Goal: Task Accomplishment & Management: Manage account settings

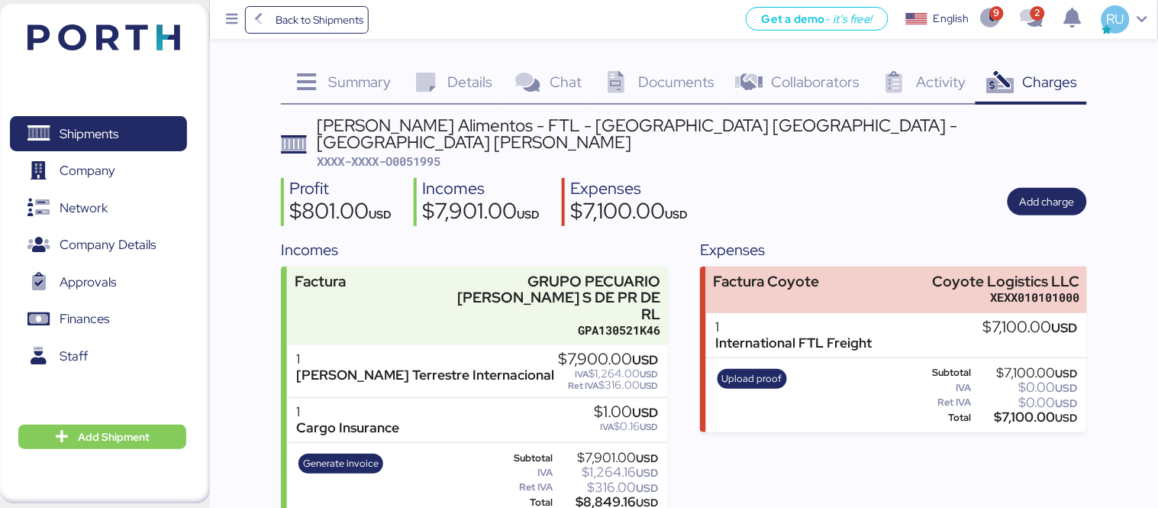
click at [137, 52] on header at bounding box center [81, 34] width 147 height 47
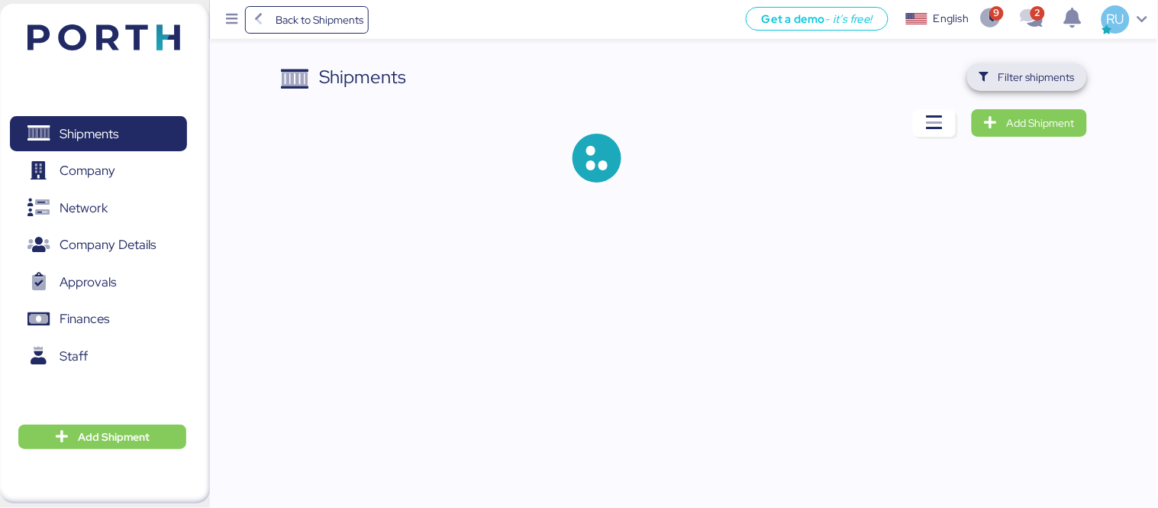
click at [990, 85] on span "Filter shipments" at bounding box center [1027, 76] width 95 height 21
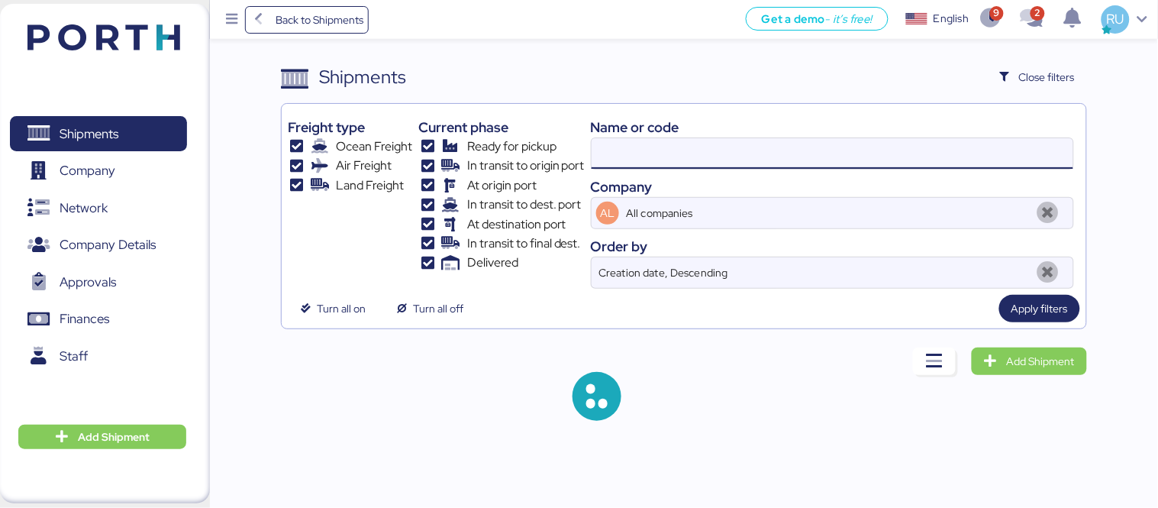
click at [718, 159] on input at bounding box center [833, 153] width 482 height 31
paste input "O0052026"
type input "O0052026"
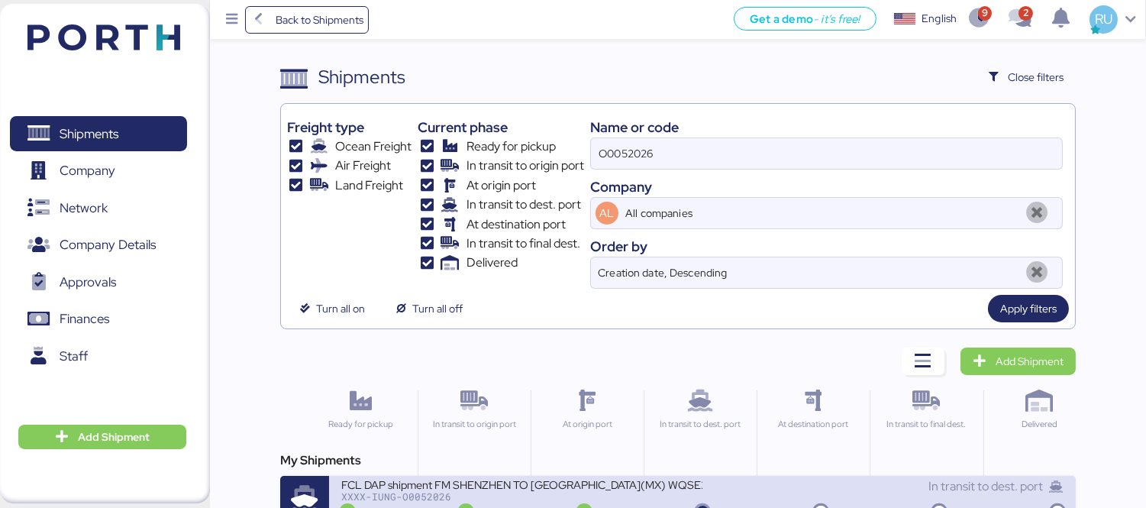
click at [622, 490] on div "FCL DAP shipment FM SHENZHEN TO [GEOGRAPHIC_DATA](MX) WQSE2507X34" at bounding box center [521, 483] width 361 height 13
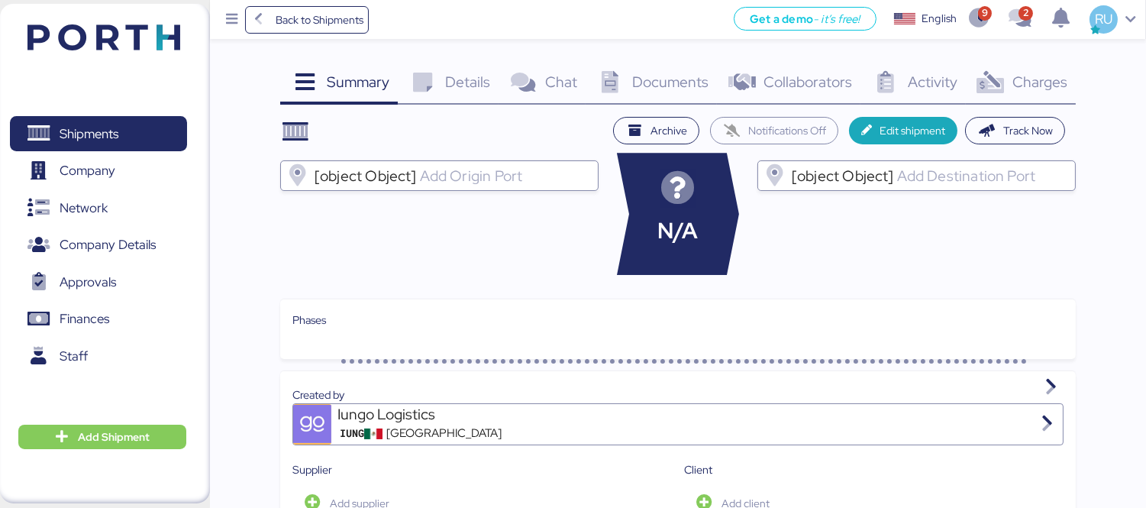
click at [1014, 97] on div "Charges 0" at bounding box center [1021, 83] width 110 height 41
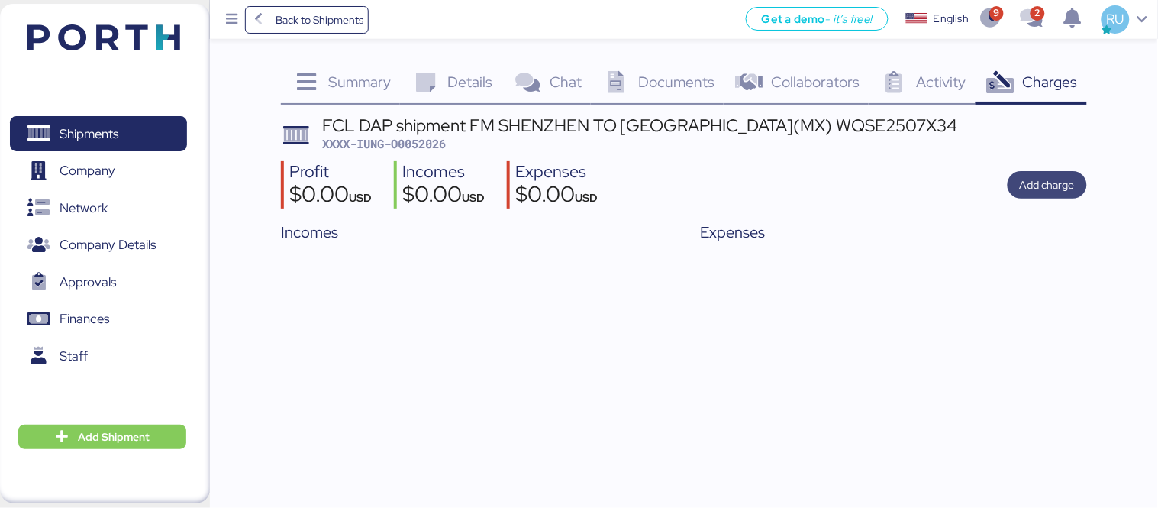
click at [1042, 189] on span "Add charge" at bounding box center [1047, 185] width 55 height 18
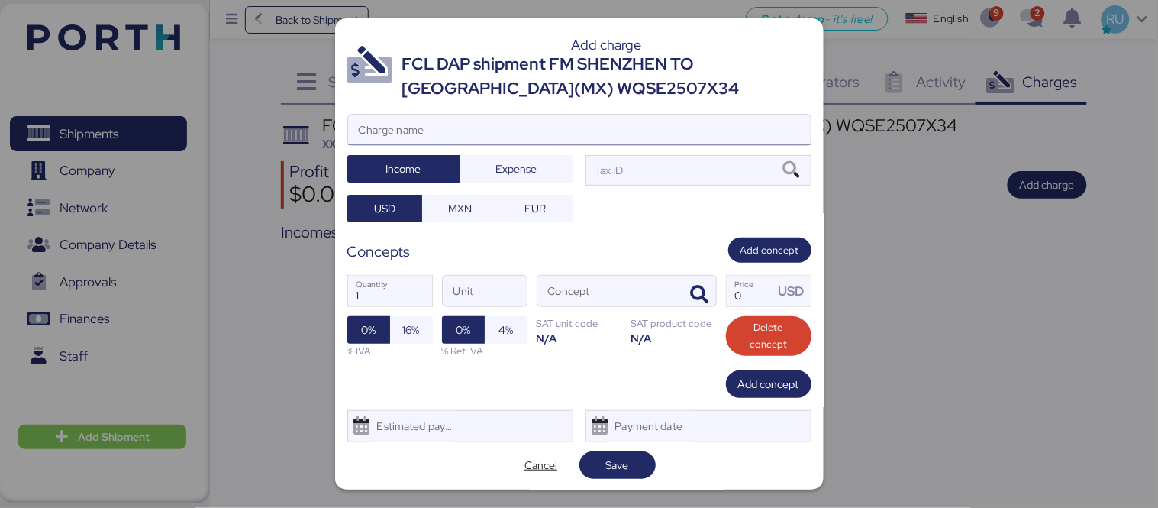
click at [539, 128] on input "Charge name" at bounding box center [579, 130] width 463 height 31
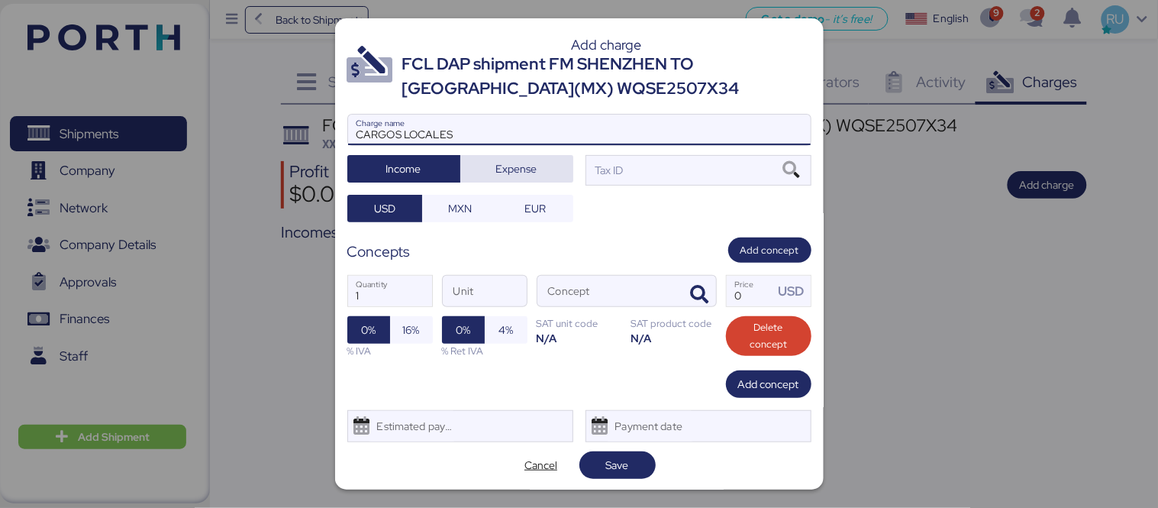
type input "CARGOS LOCALES"
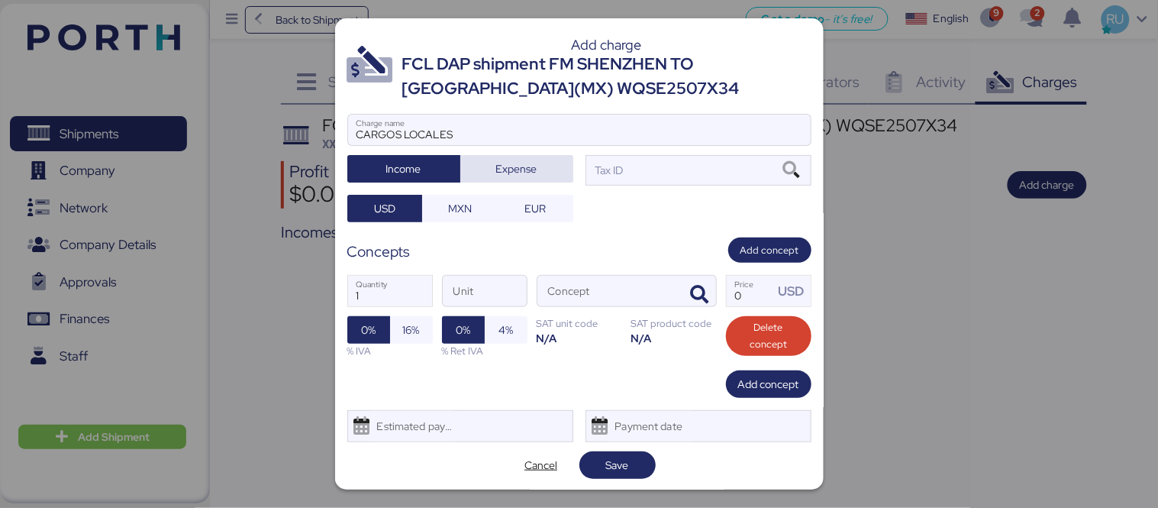
click at [520, 160] on span "Expense" at bounding box center [516, 169] width 41 height 18
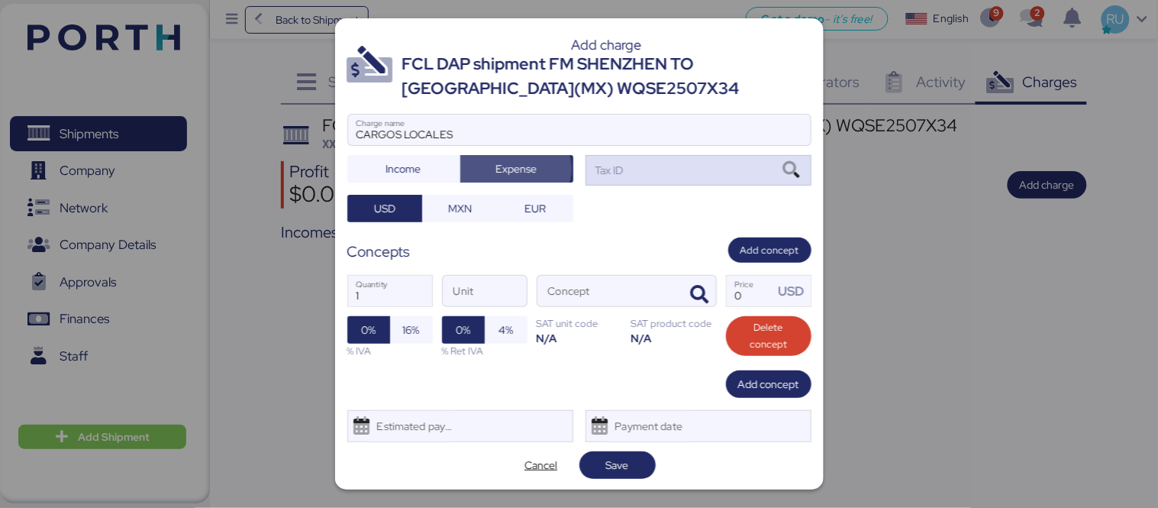
click at [620, 170] on div "Tax ID" at bounding box center [699, 170] width 226 height 31
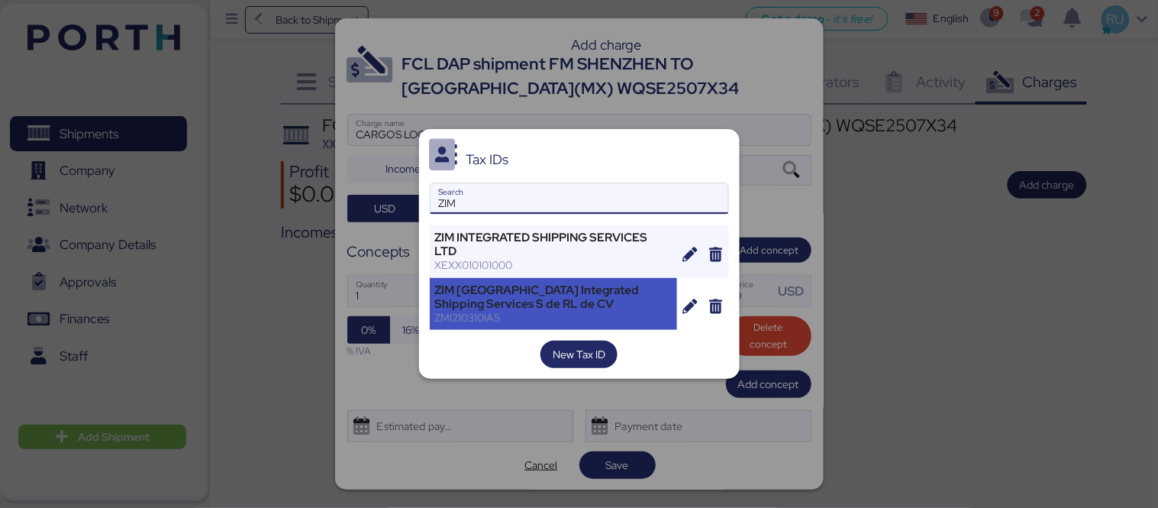
type input "ZIM"
click at [573, 290] on div "ZIM [GEOGRAPHIC_DATA] Integrated Shipping Services S de RL de CV" at bounding box center [553, 296] width 237 height 27
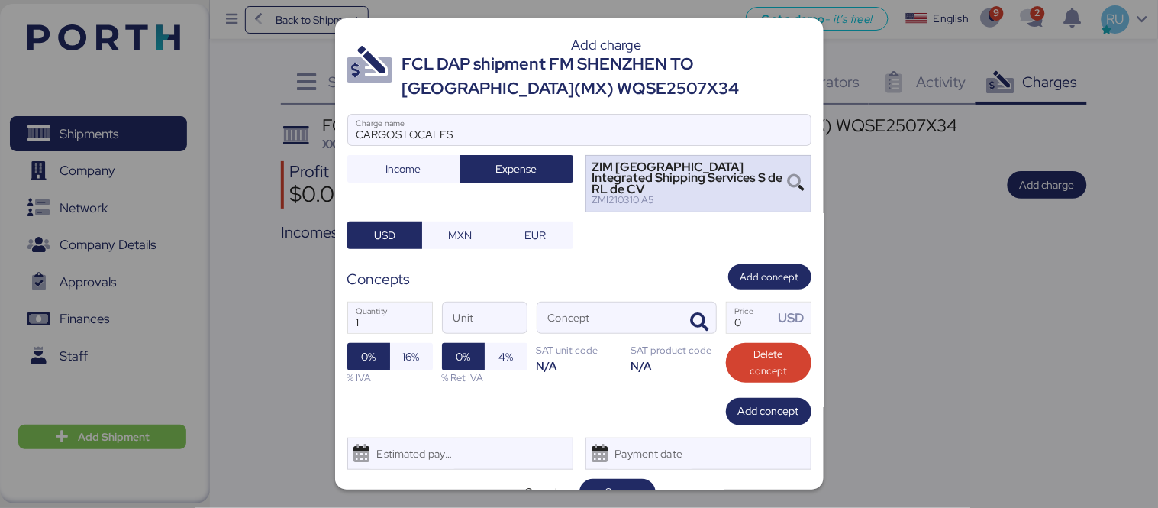
click at [768, 195] on div "ZMI210310IA5" at bounding box center [689, 200] width 195 height 11
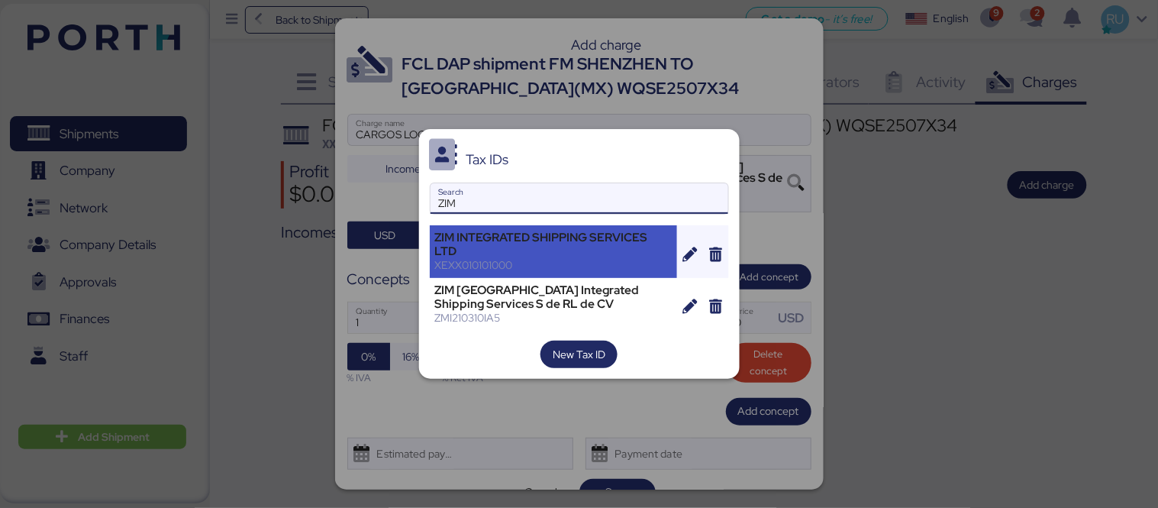
type input "ZIM"
click at [524, 240] on div "ZIM INTEGRATED SHIPPING SERVICES LTD" at bounding box center [553, 244] width 237 height 27
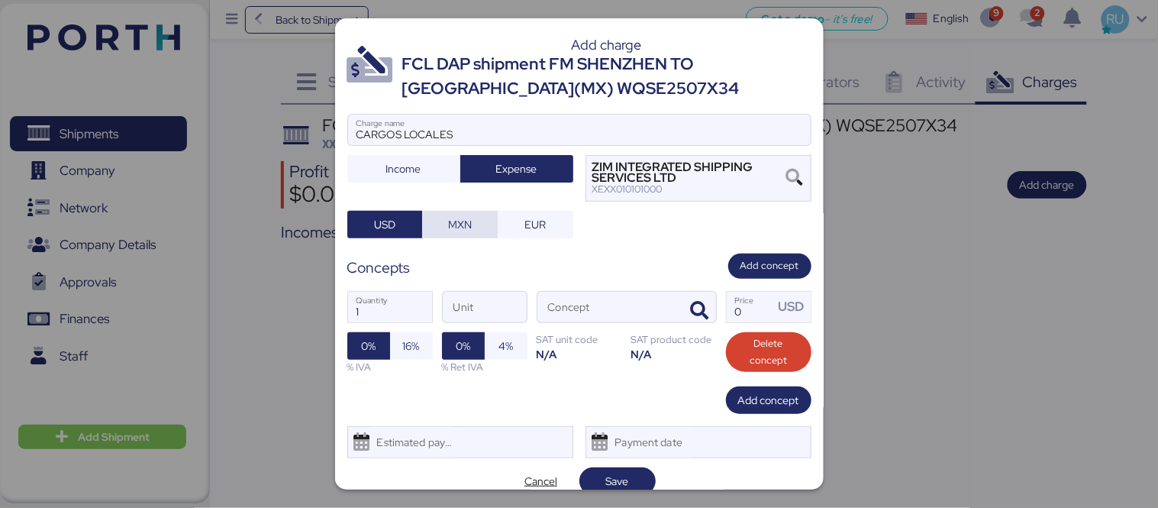
click at [452, 232] on span "MXN" at bounding box center [460, 224] width 24 height 18
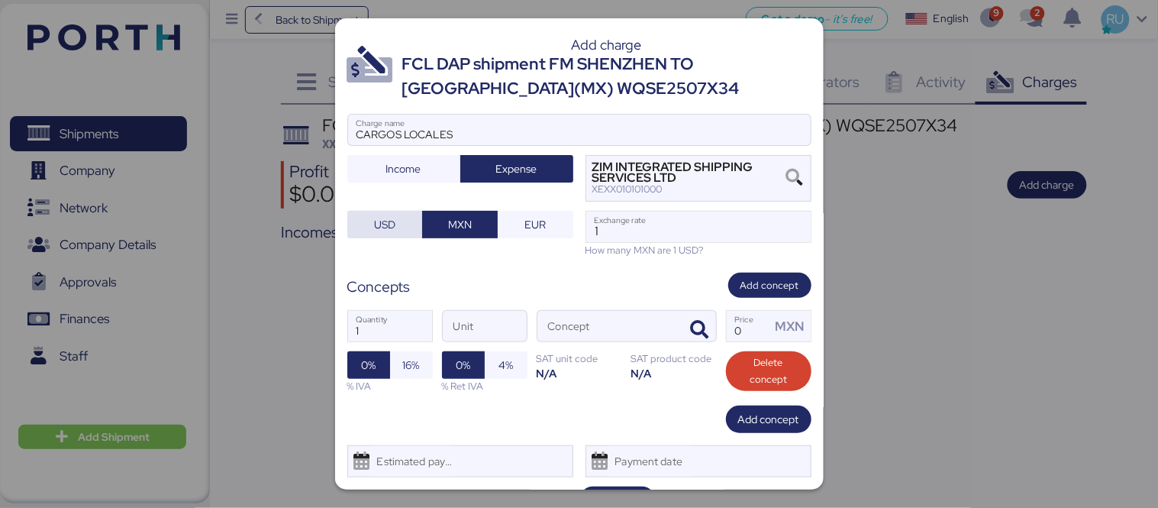
click at [376, 224] on span "USD" at bounding box center [384, 224] width 21 height 18
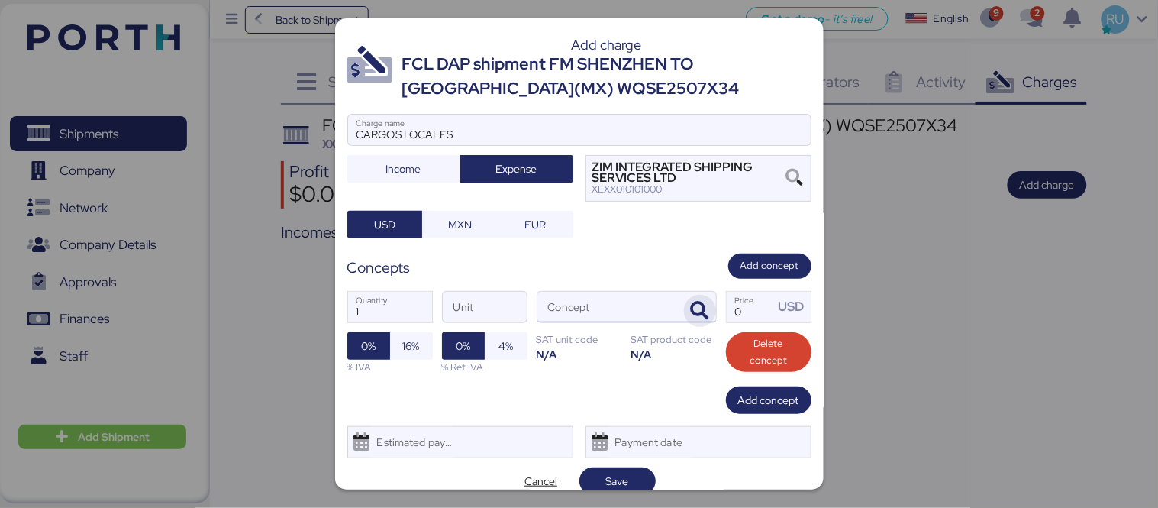
click at [692, 316] on icon "button" at bounding box center [700, 311] width 18 height 18
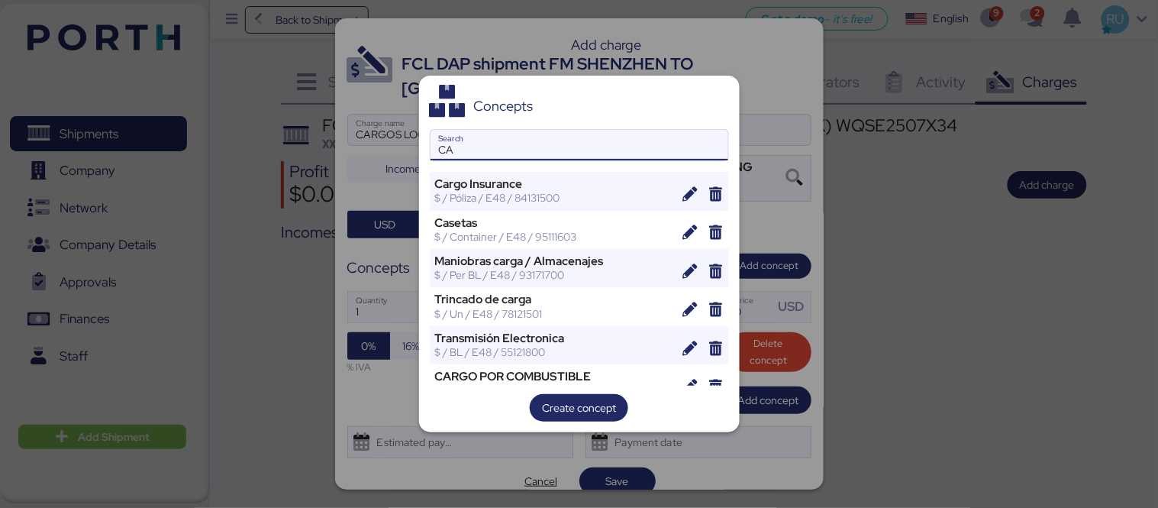
type input "C"
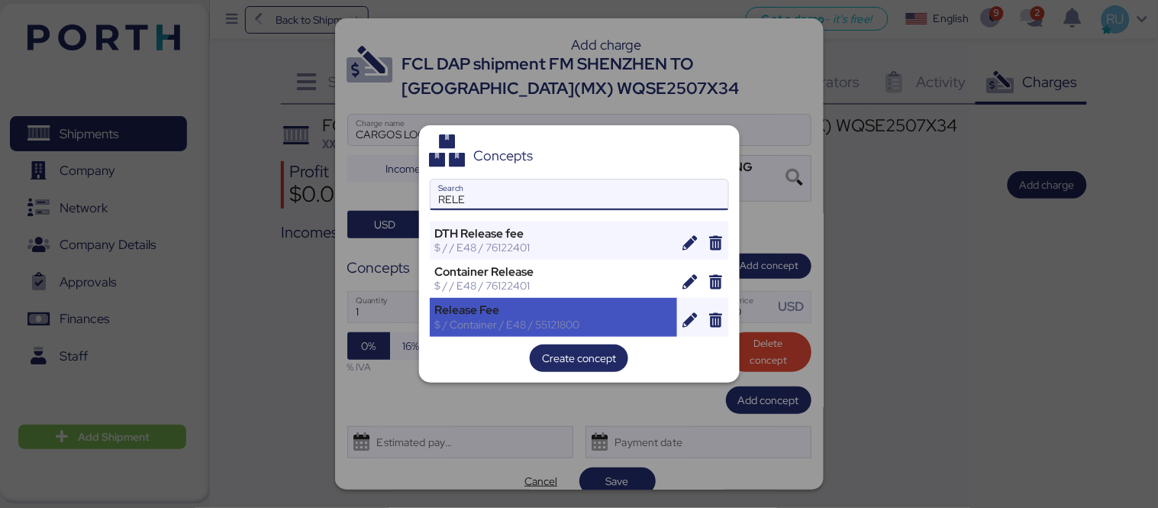
type input "RELE"
click at [573, 318] on div "$ / Container / E48 / 55121800" at bounding box center [553, 325] width 237 height 14
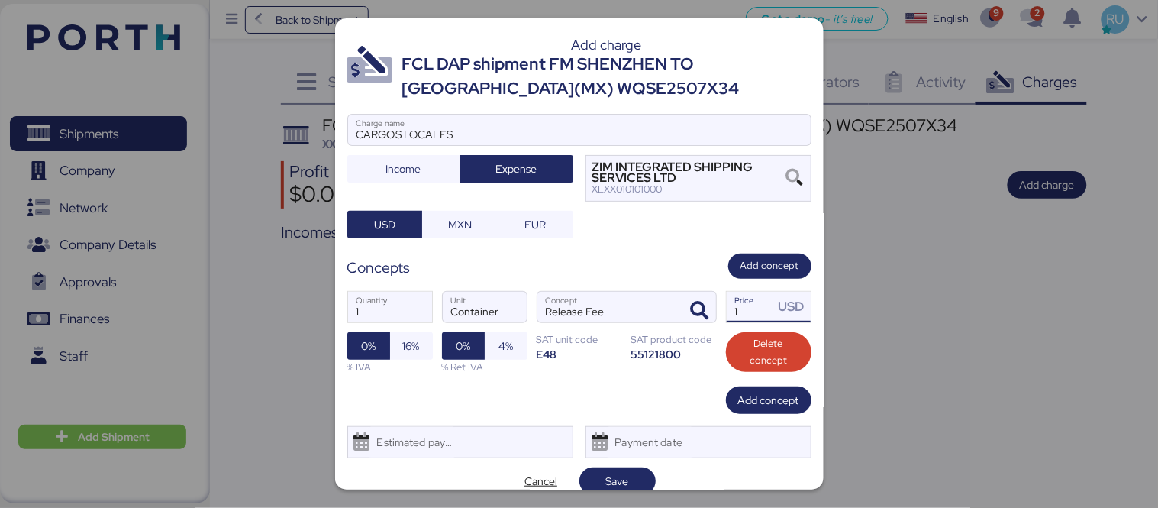
click at [753, 303] on input "1" at bounding box center [750, 307] width 47 height 31
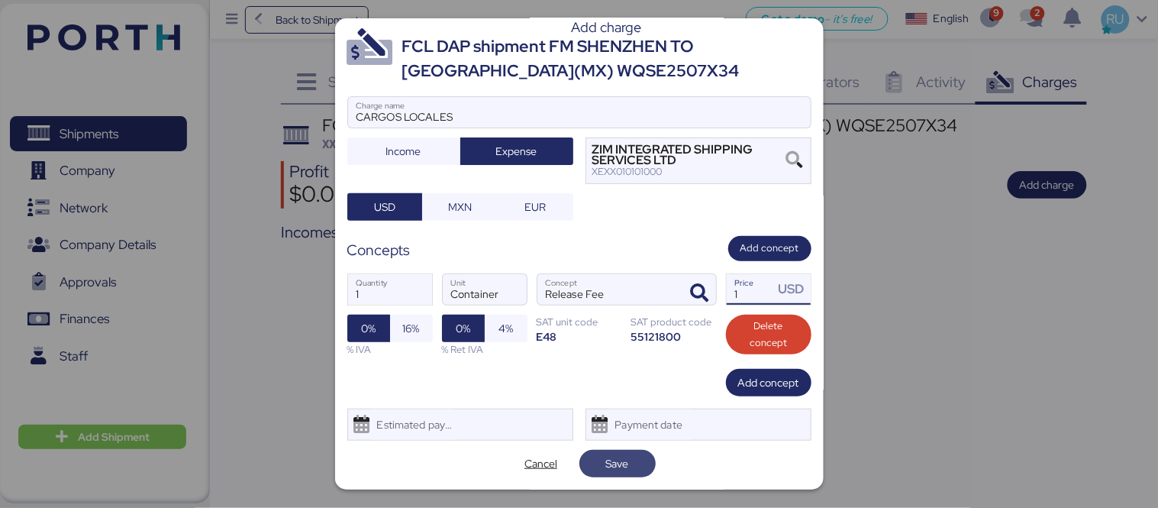
click at [629, 462] on span "Save" at bounding box center [618, 463] width 52 height 21
